Goal: Information Seeking & Learning: Find specific fact

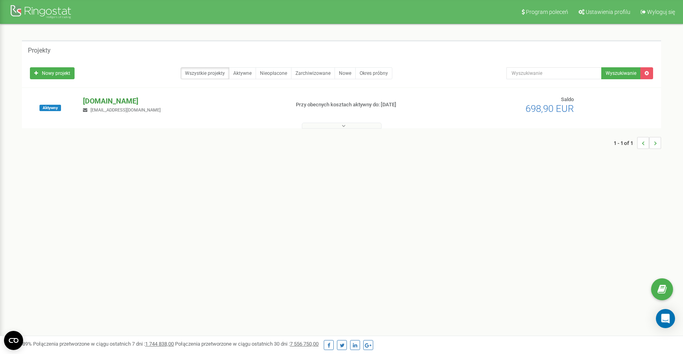
click at [108, 103] on p "[DOMAIN_NAME]" at bounding box center [183, 101] width 200 height 10
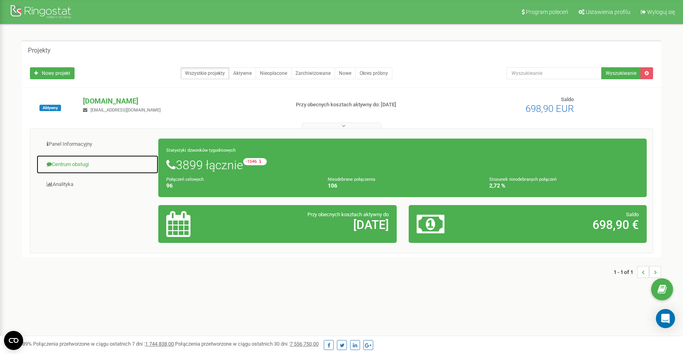
click at [75, 167] on link "Centrum obsługi" at bounding box center [97, 165] width 122 height 20
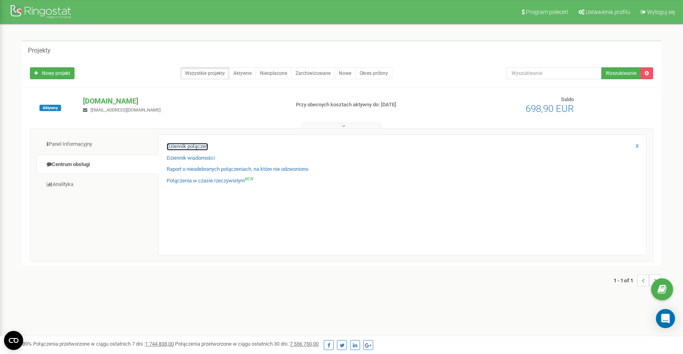
click at [181, 146] on link "Dziennik połączeń" at bounding box center [187, 147] width 41 height 8
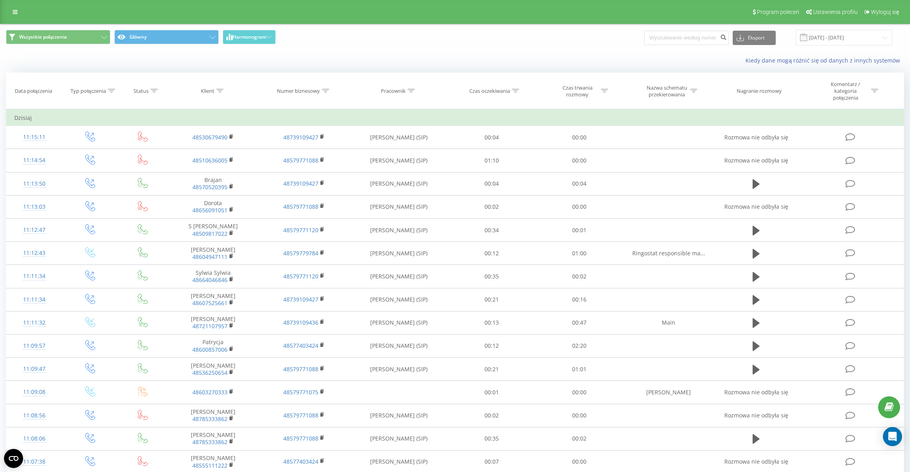
click at [412, 93] on div at bounding box center [411, 91] width 7 height 7
click at [395, 151] on input "text" at bounding box center [399, 152] width 70 height 14
type input "hubert"
click button "OK" at bounding box center [416, 168] width 34 height 10
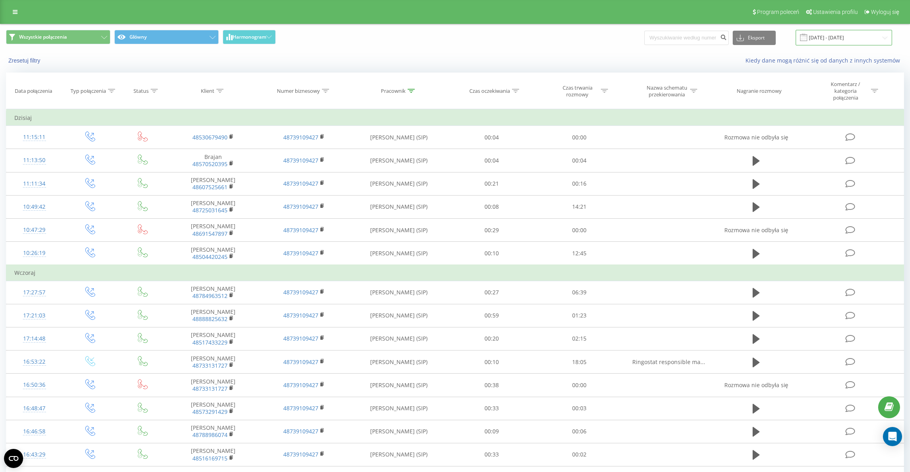
click at [833, 43] on input "20.07.2025 - 20.08.2025" at bounding box center [844, 38] width 96 height 16
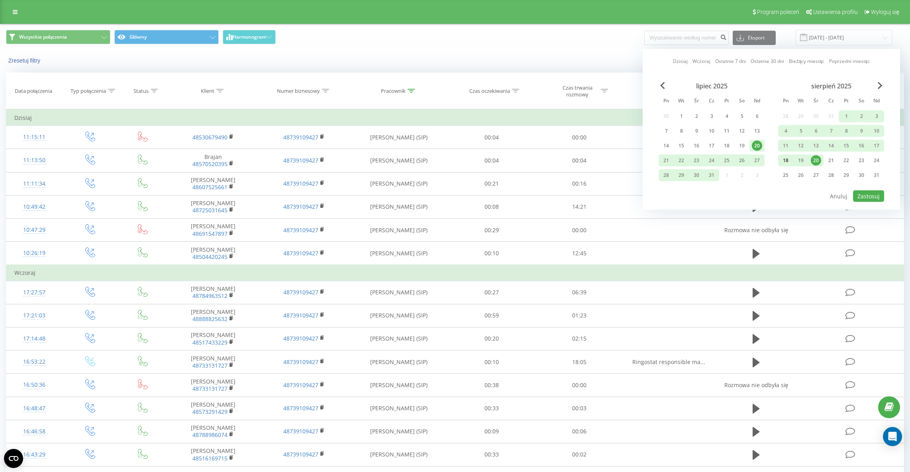
click at [783, 159] on div "18" at bounding box center [786, 160] width 10 height 10
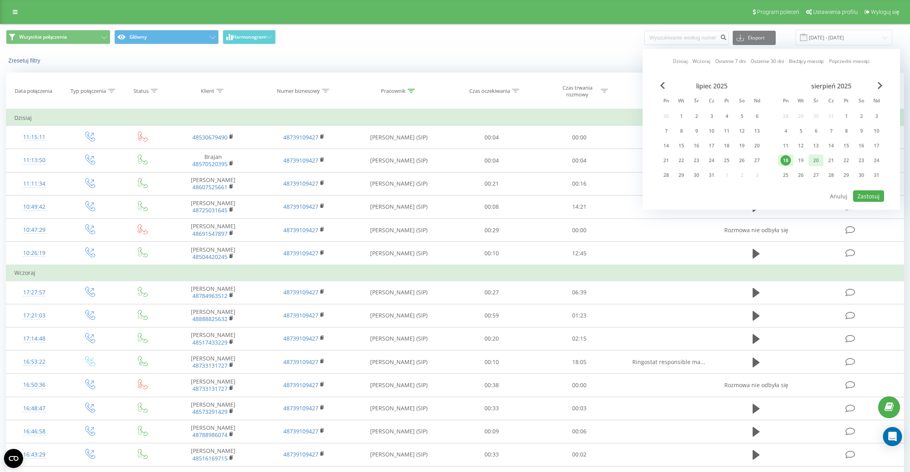
click at [815, 161] on div "20" at bounding box center [816, 160] width 10 height 10
click at [871, 199] on button "Zastosuj" at bounding box center [868, 197] width 31 height 12
type input "18.08.2025 - 20.08.2025"
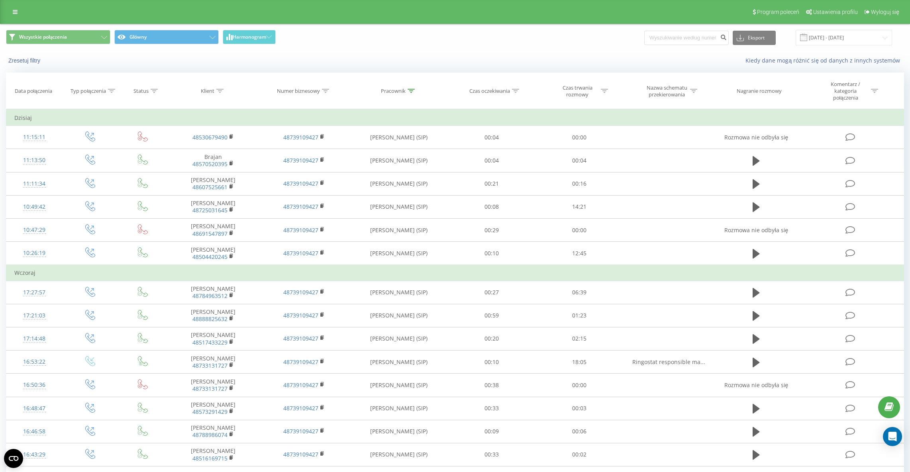
click at [586, 93] on div "Czas trwania rozmowy" at bounding box center [578, 92] width 43 height 14
click at [587, 130] on div at bounding box center [575, 134] width 57 height 8
click at [584, 206] on div "Jest większe lub równe" at bounding box center [579, 212] width 69 height 13
click at [573, 152] on input "text" at bounding box center [580, 152] width 70 height 14
type input "05:00"
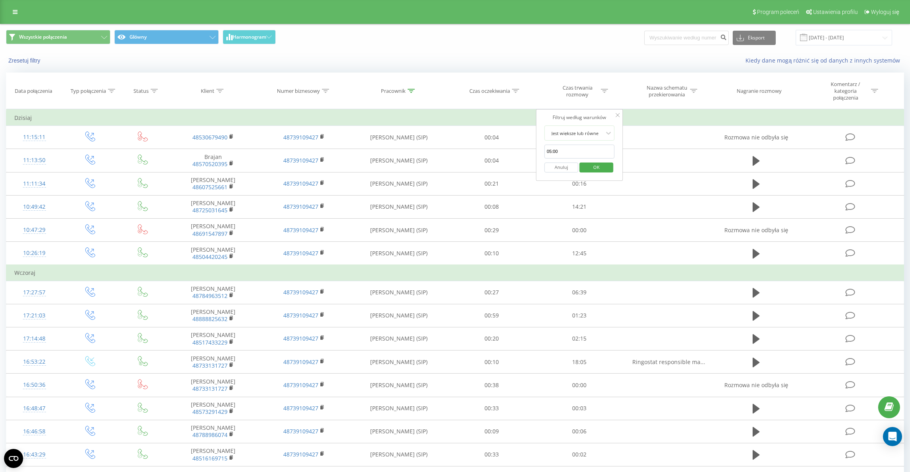
click at [592, 169] on span "OK" at bounding box center [597, 167] width 22 height 12
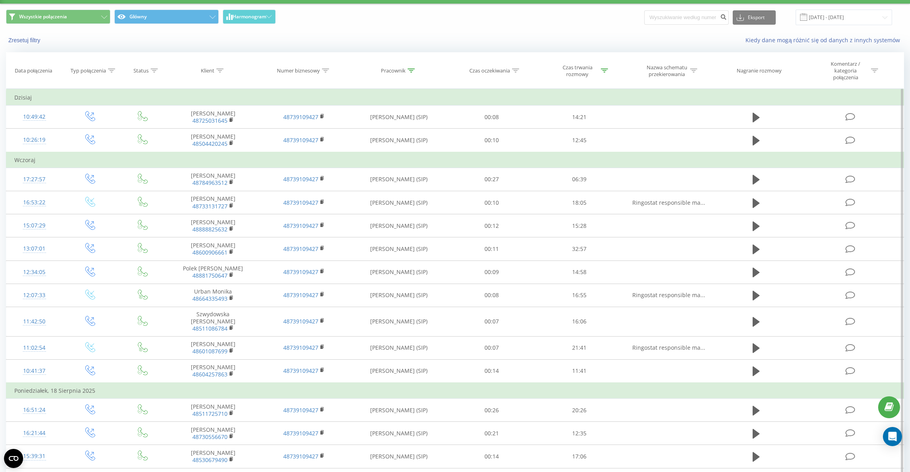
scroll to position [22, 0]
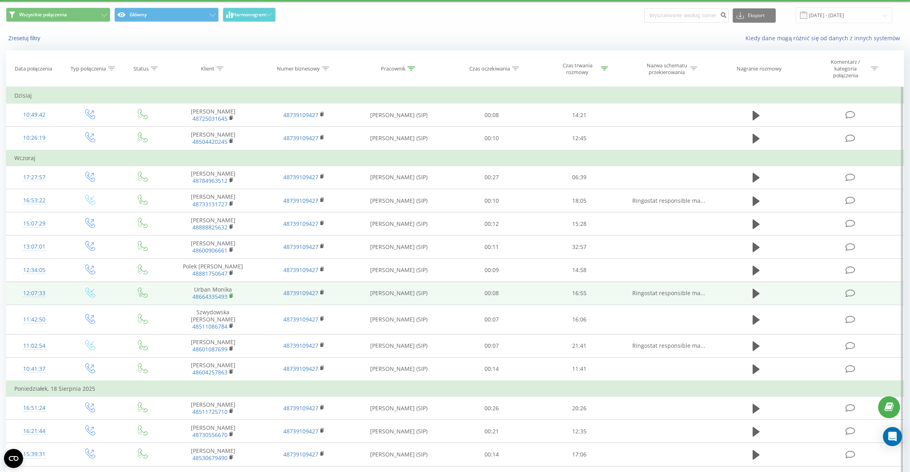
click at [233, 294] on icon at bounding box center [232, 296] width 4 height 6
click at [753, 291] on icon at bounding box center [756, 294] width 7 height 10
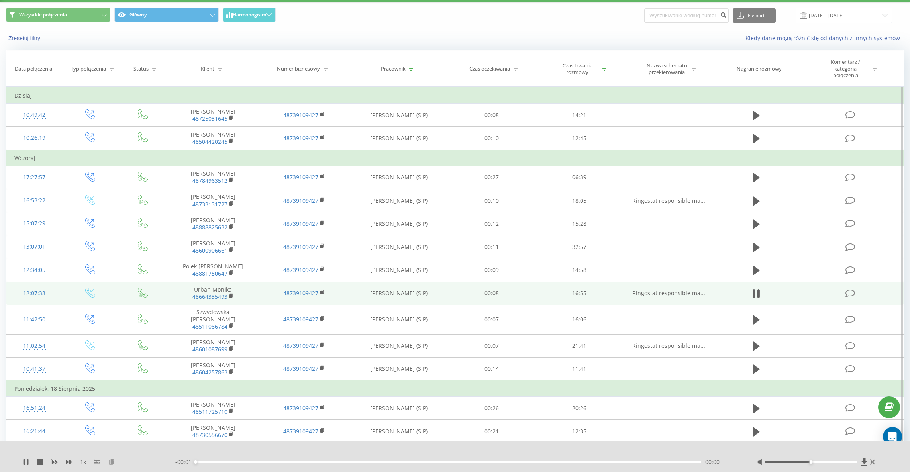
click at [111, 462] on icon at bounding box center [111, 462] width 7 height 6
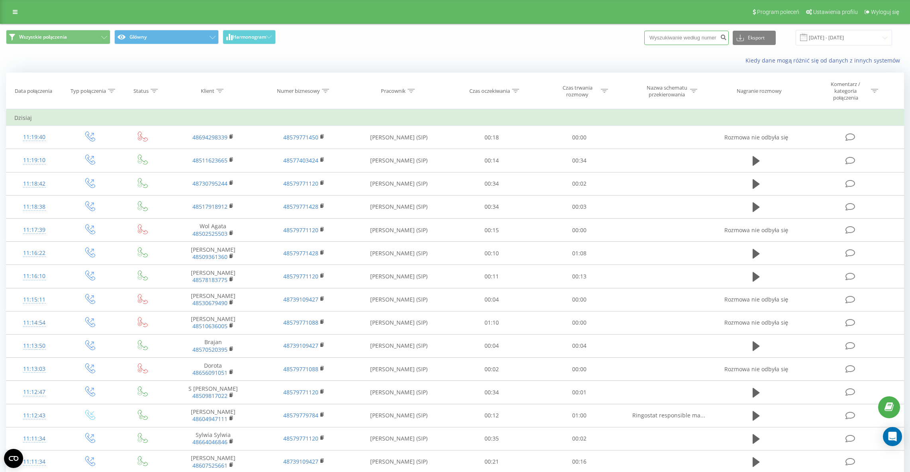
click at [692, 39] on input at bounding box center [687, 38] width 85 height 14
paste input "+48607724305"
click at [675, 40] on input "+48607724305" at bounding box center [687, 38] width 85 height 14
type input "48607724305"
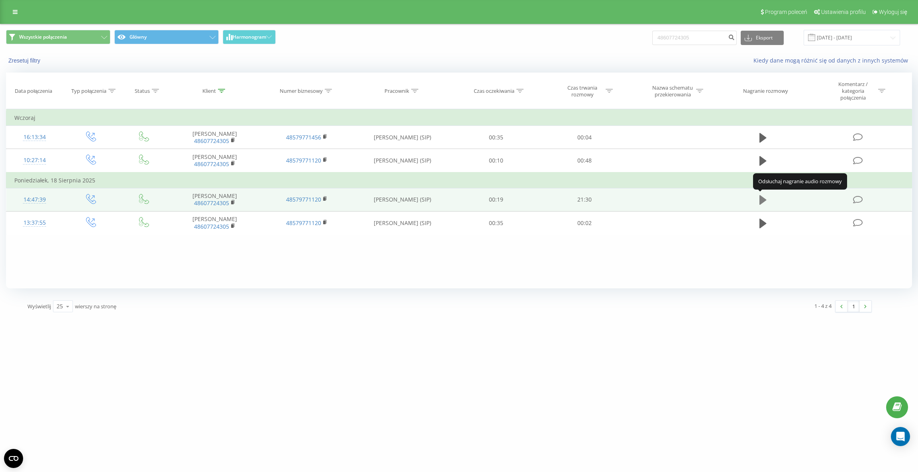
click at [764, 200] on icon at bounding box center [763, 200] width 7 height 10
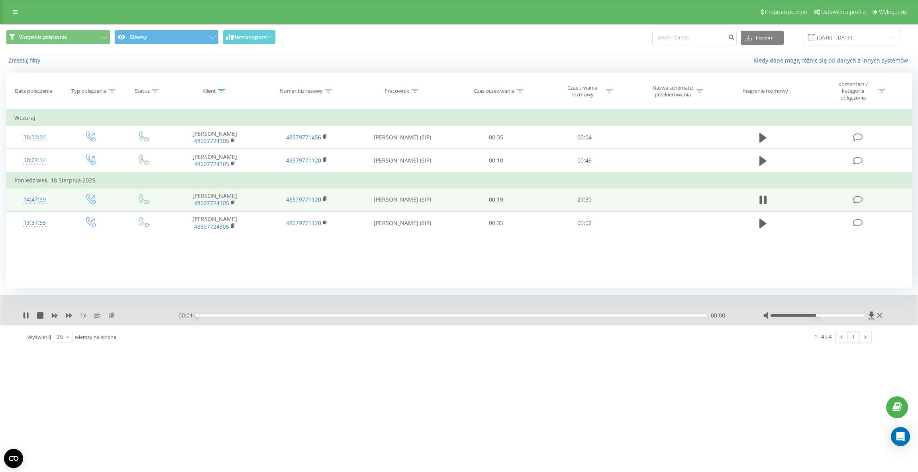
click at [112, 314] on icon at bounding box center [111, 316] width 7 height 6
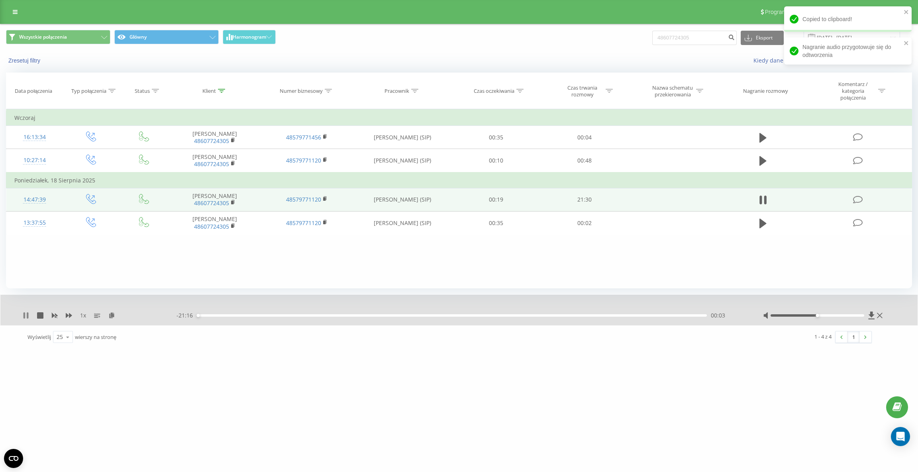
click at [28, 316] on icon at bounding box center [28, 316] width 2 height 6
